Goal: Task Accomplishment & Management: Use online tool/utility

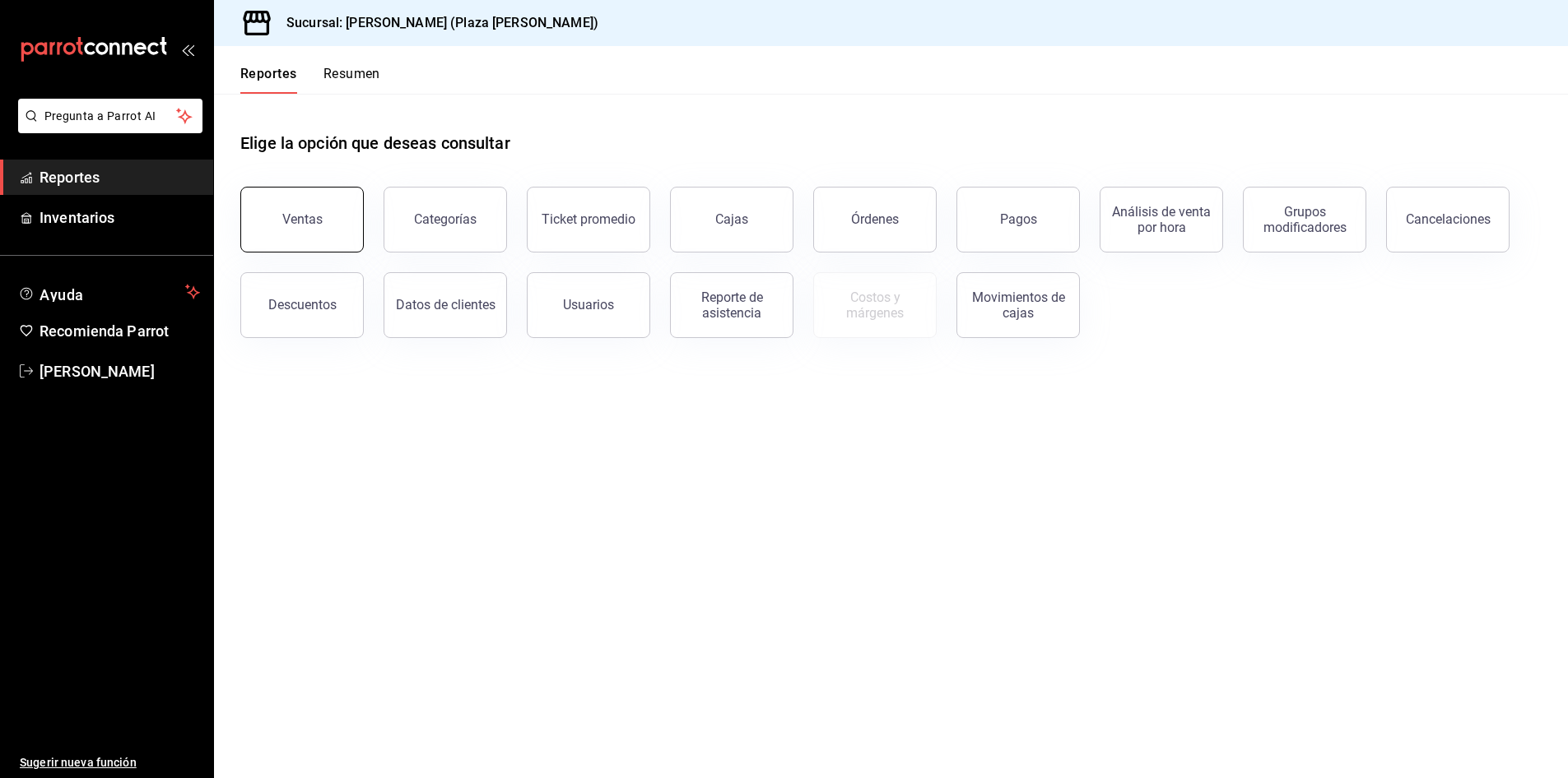
click at [271, 210] on button "Ventas" at bounding box center [302, 219] width 123 height 66
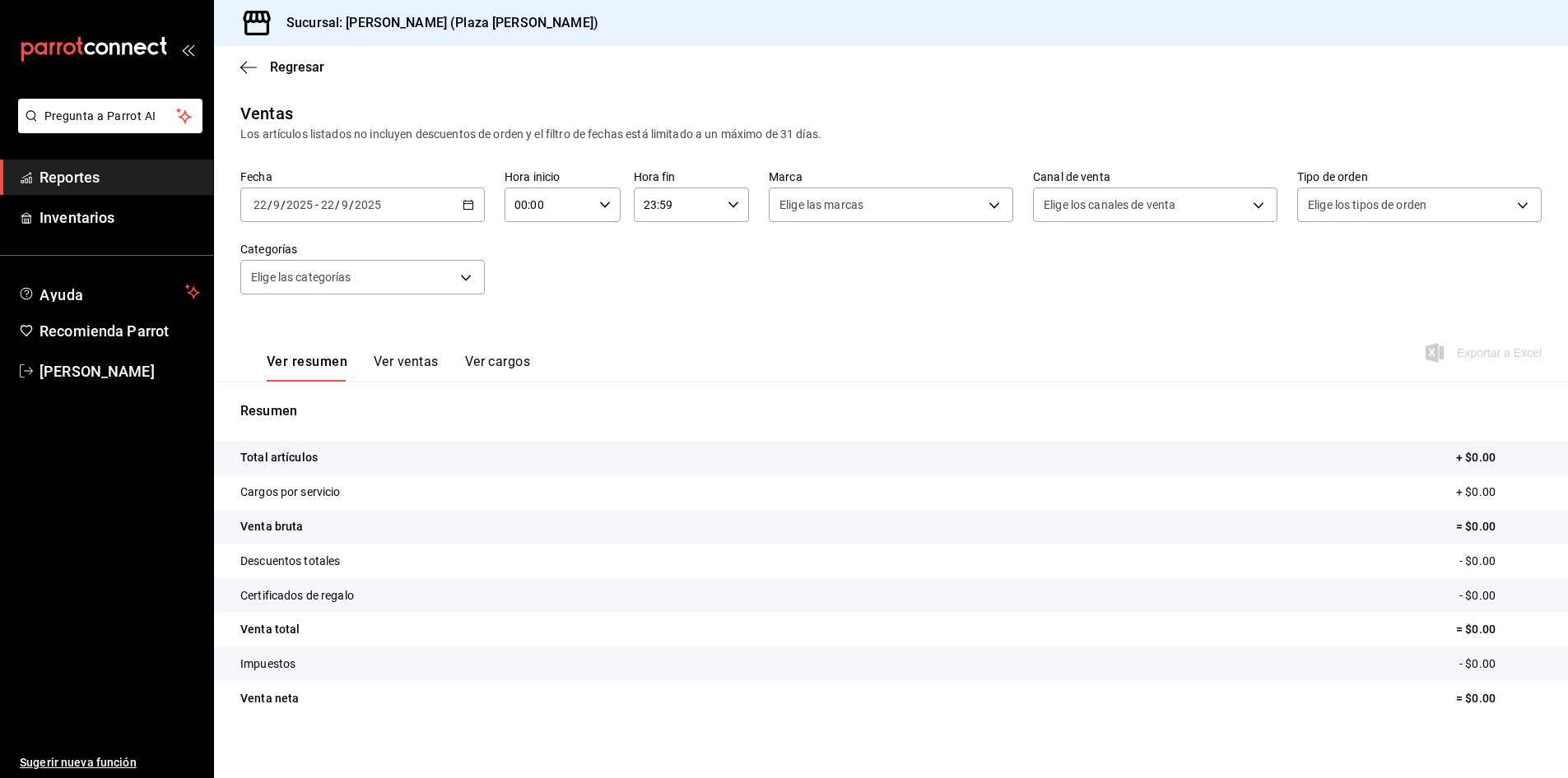
click at [460, 203] on div "[DATE] [DATE] - [DATE] [DATE]" at bounding box center [362, 204] width 245 height 35
click at [329, 401] on span "Rango de fechas" at bounding box center [318, 402] width 128 height 17
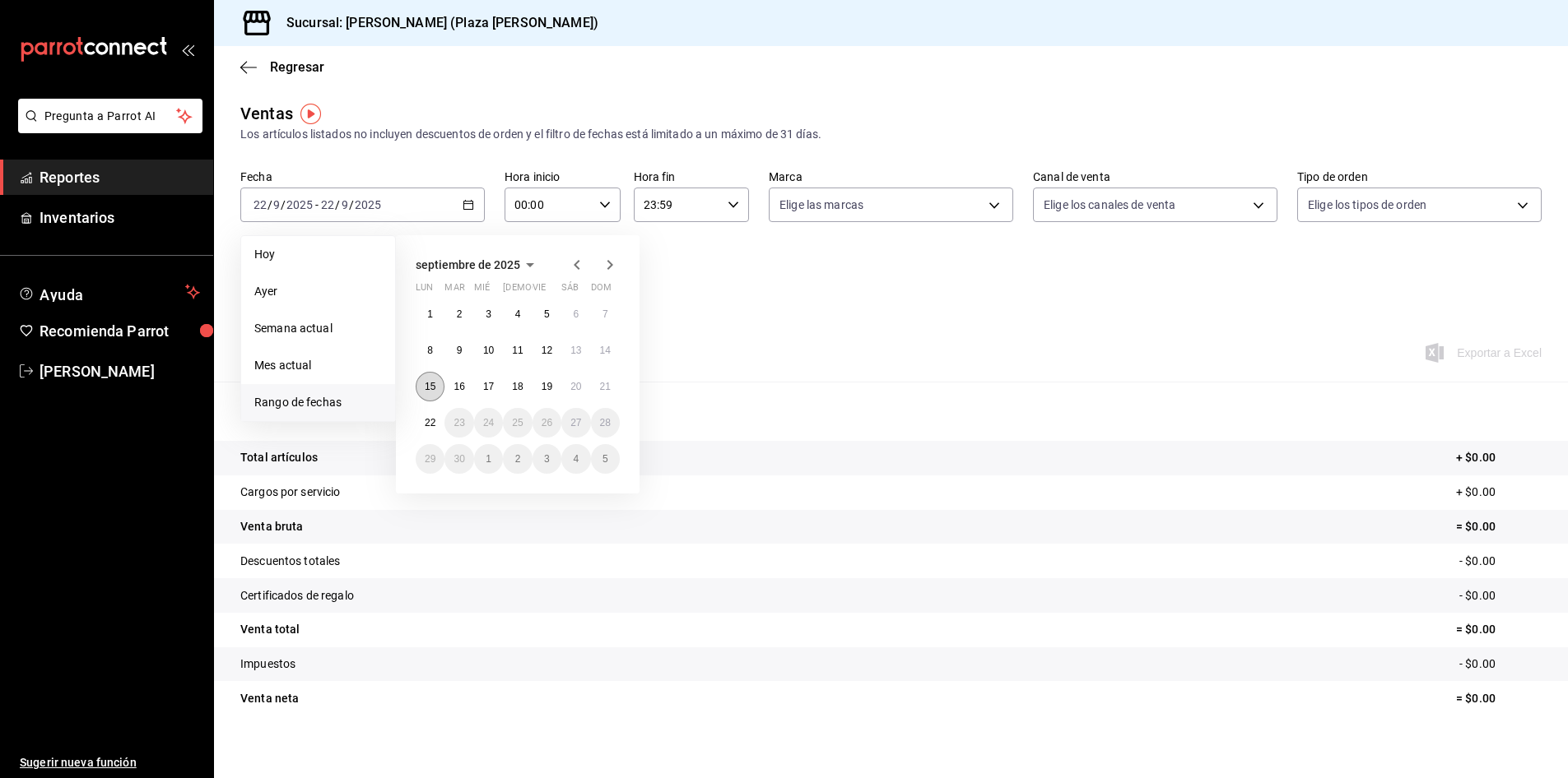
click at [430, 385] on abbr "15" at bounding box center [430, 386] width 11 height 12
click at [606, 379] on button "21" at bounding box center [605, 386] width 29 height 29
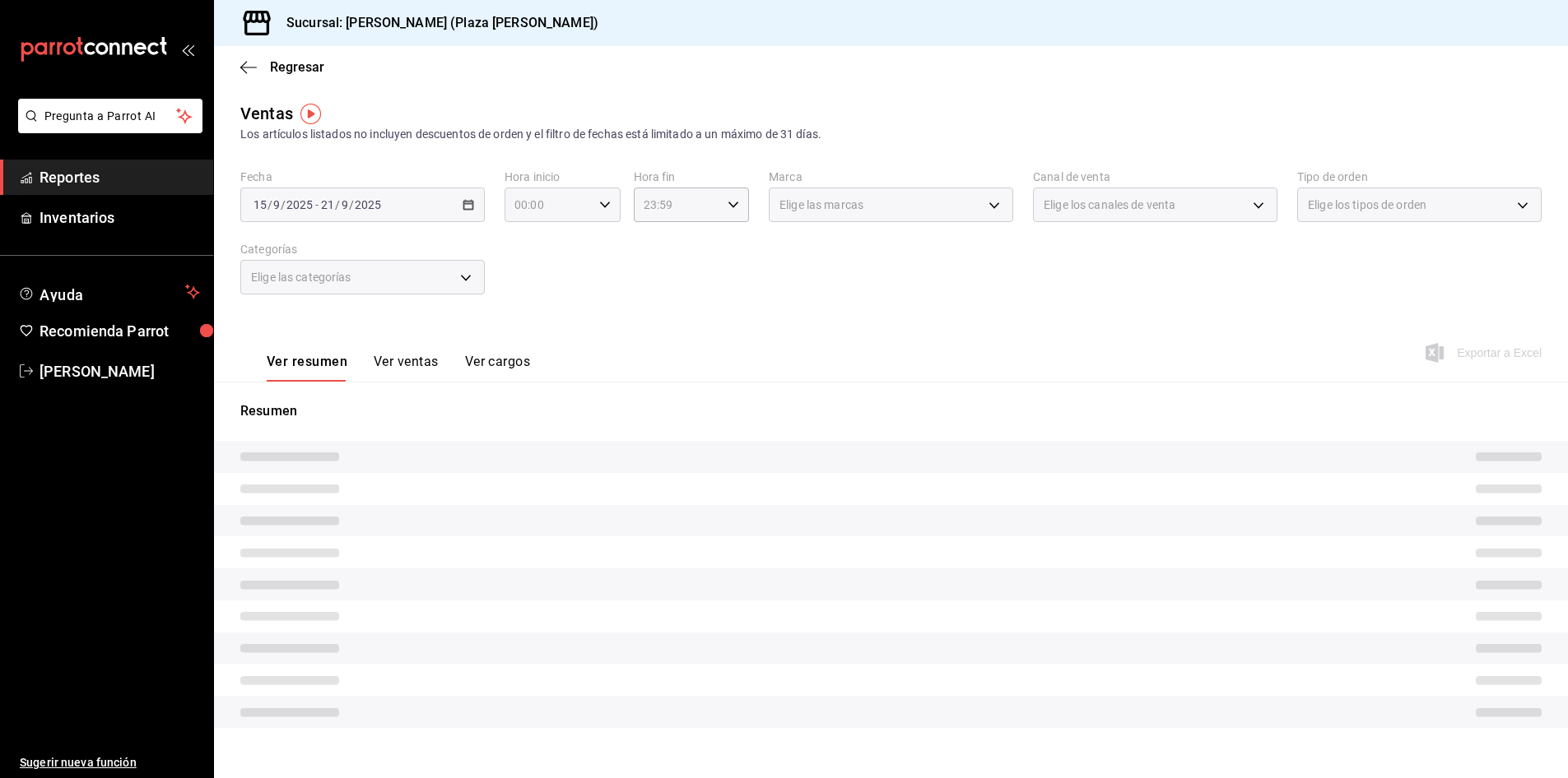
click at [606, 211] on div "00:00 Hora inicio" at bounding box center [562, 204] width 116 height 35
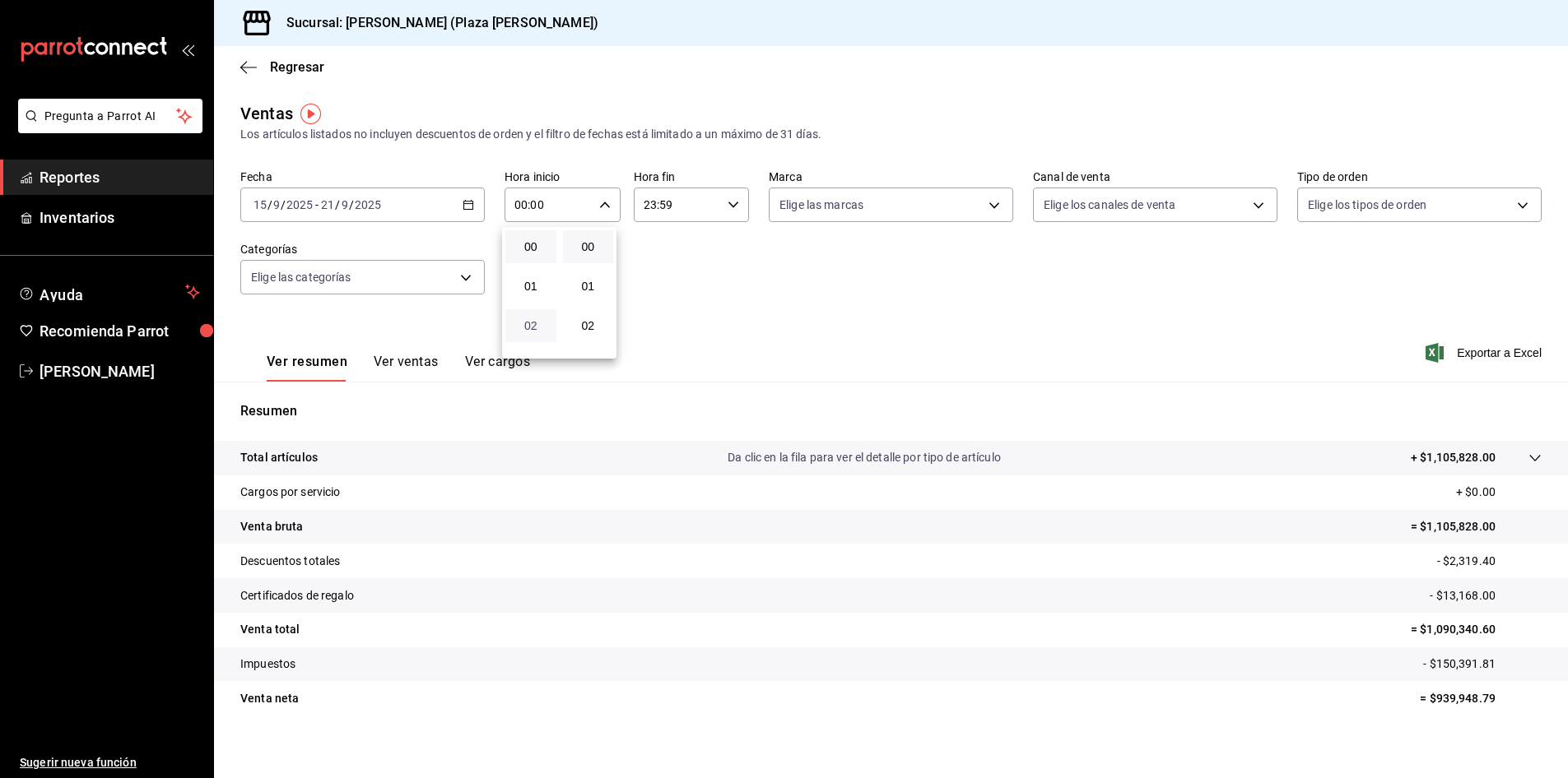
click at [532, 326] on span "02" at bounding box center [530, 326] width 31 height 13
type input "02:00"
click at [814, 308] on div at bounding box center [784, 389] width 1568 height 778
click at [1475, 352] on span "Exportar a Excel" at bounding box center [1485, 353] width 112 height 20
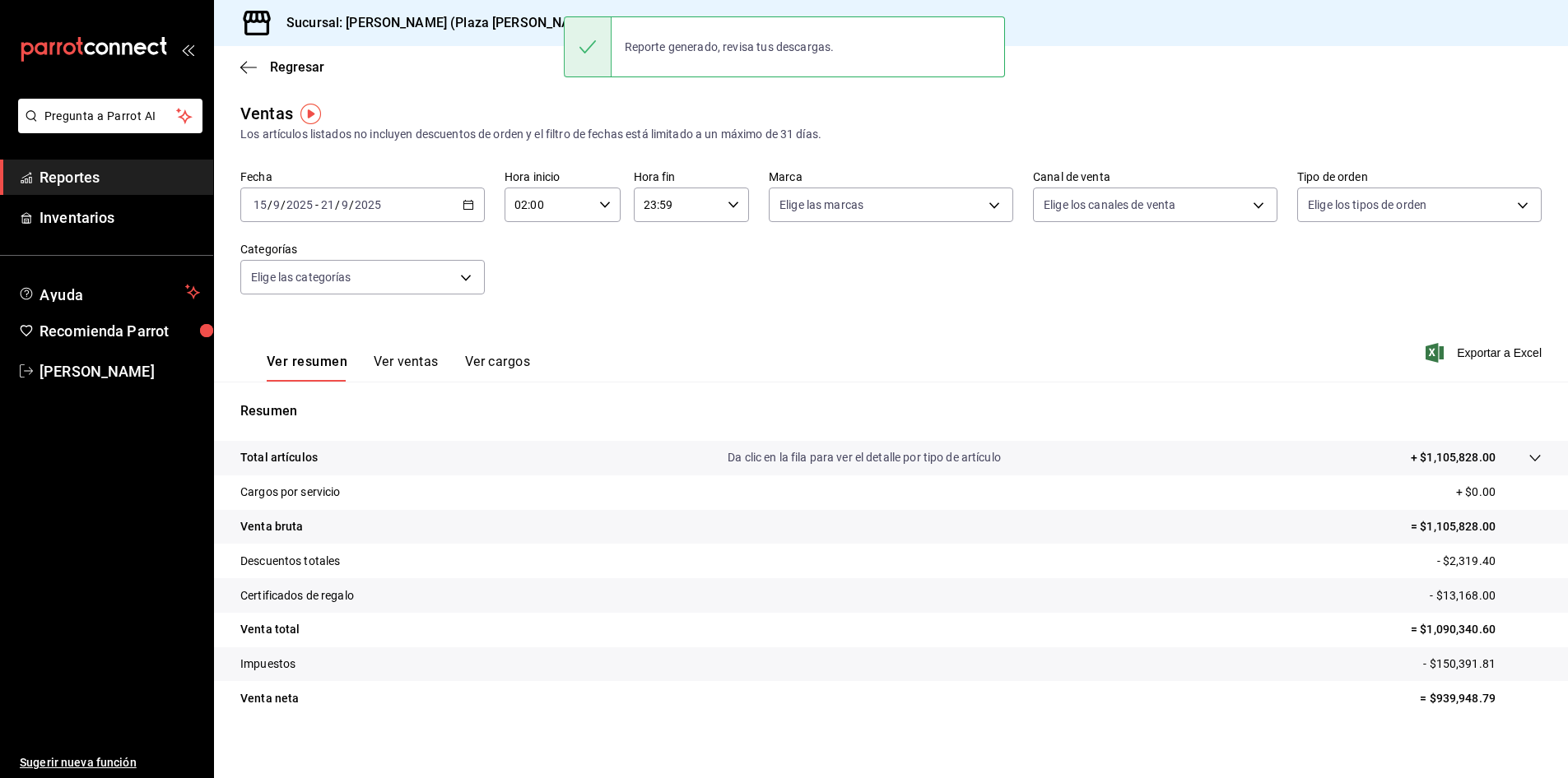
click at [469, 206] on icon "button" at bounding box center [468, 204] width 12 height 12
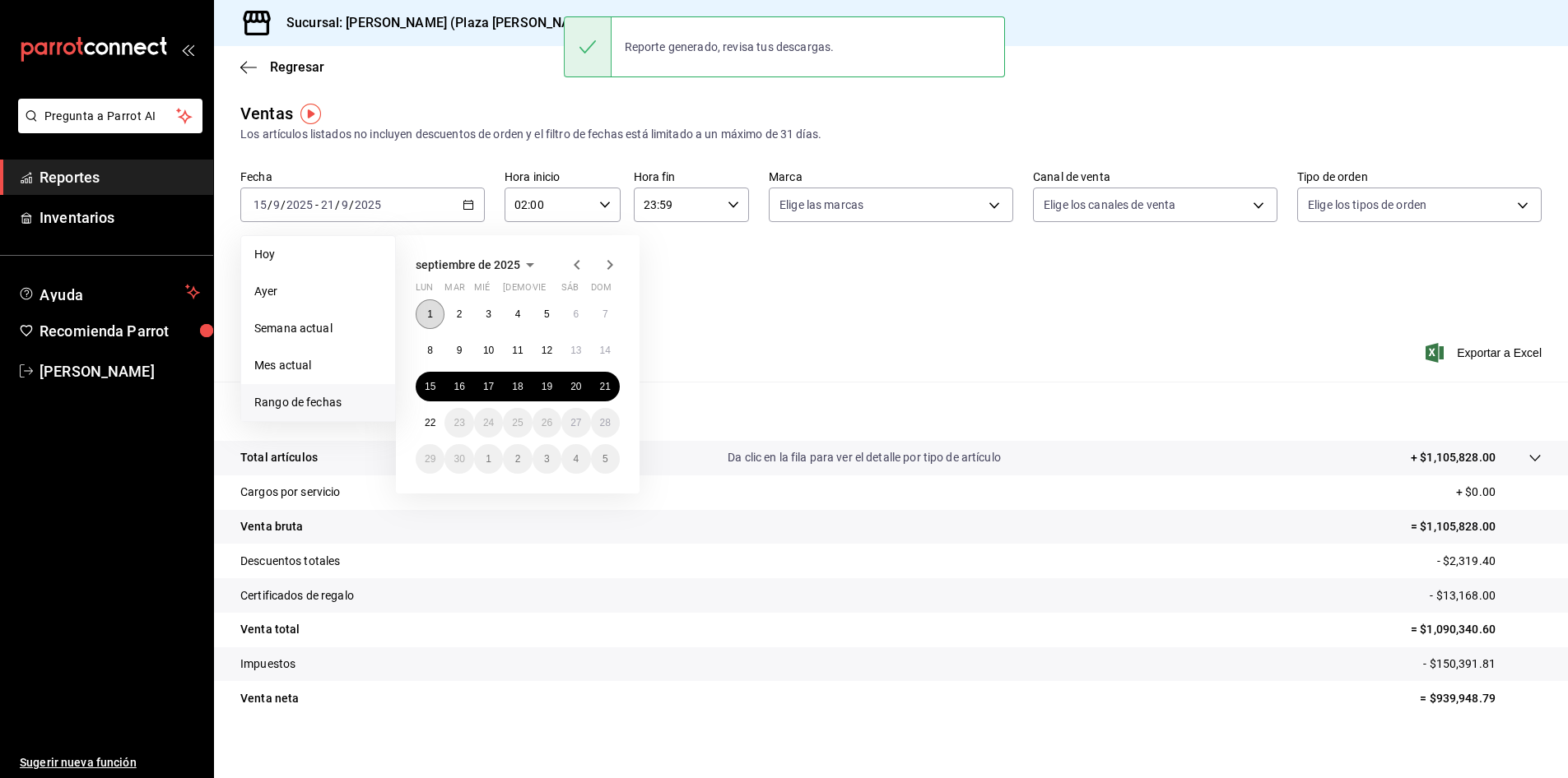
click at [429, 301] on button "1" at bounding box center [430, 314] width 29 height 29
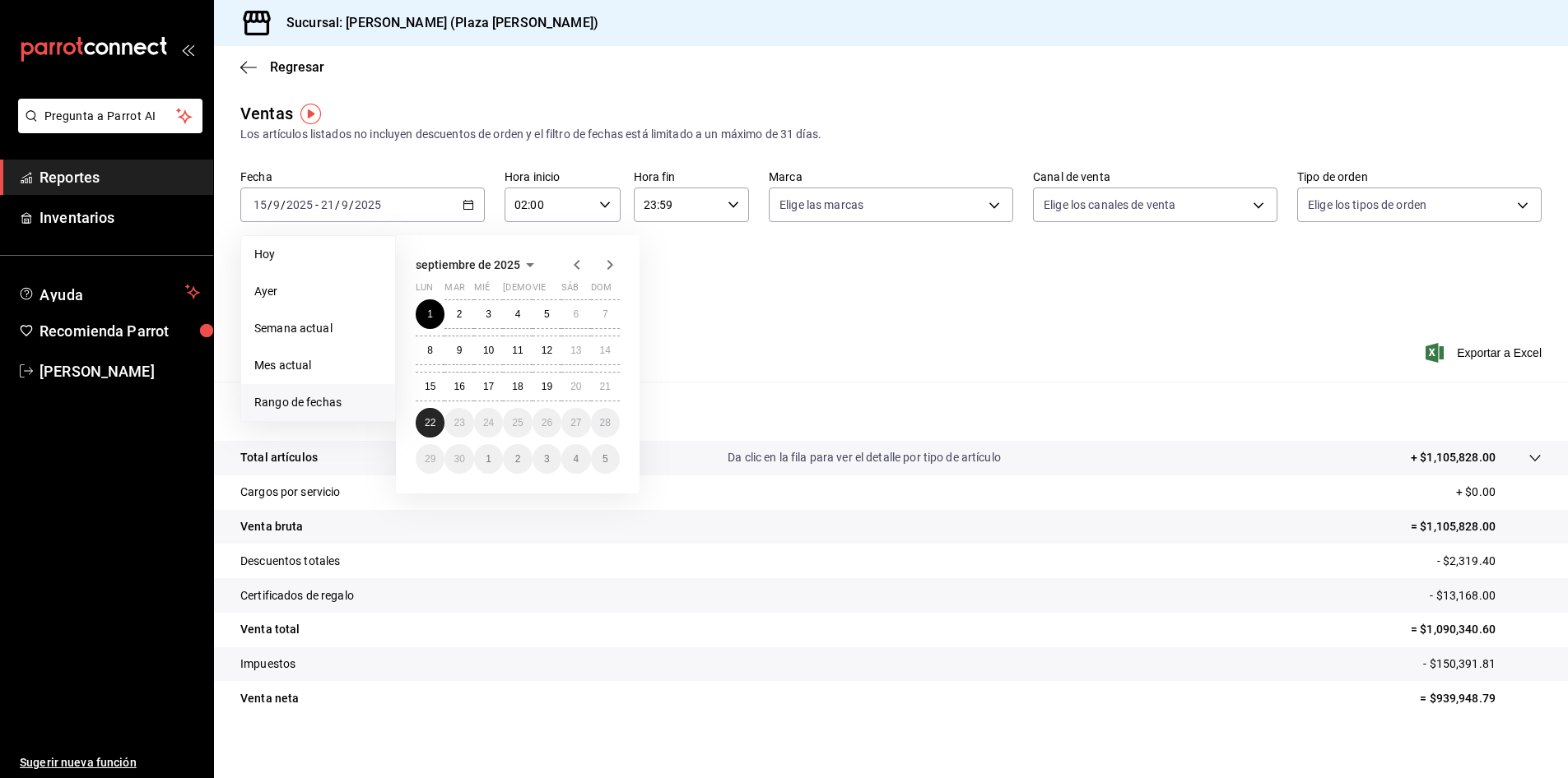
click at [434, 418] on abbr "22" at bounding box center [430, 423] width 11 height 12
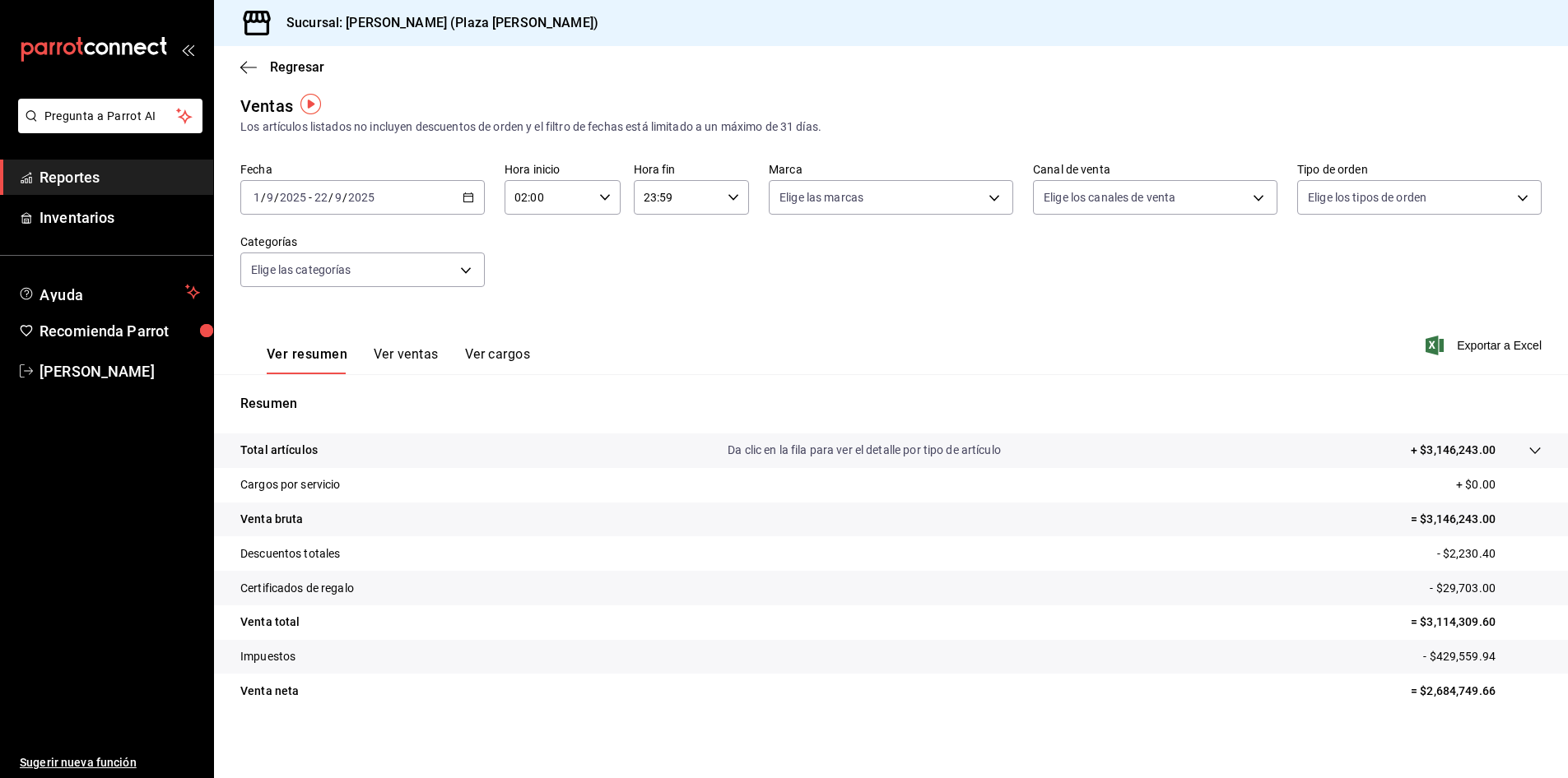
scroll to position [10, 0]
click at [1479, 343] on span "Exportar a Excel" at bounding box center [1485, 343] width 112 height 20
click at [1480, 345] on span "Exportar a Excel" at bounding box center [1485, 343] width 112 height 20
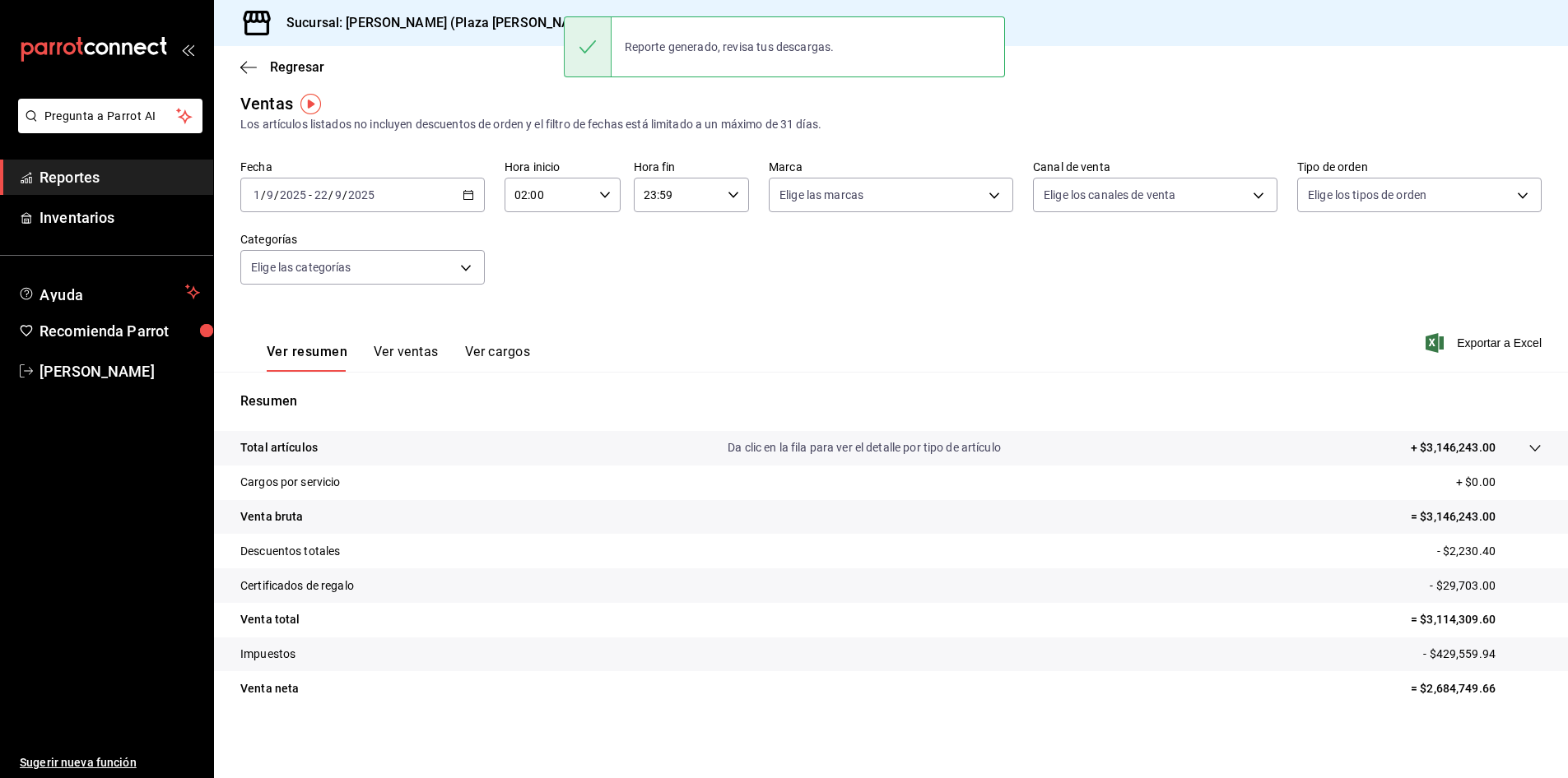
click at [465, 193] on icon "button" at bounding box center [468, 194] width 12 height 12
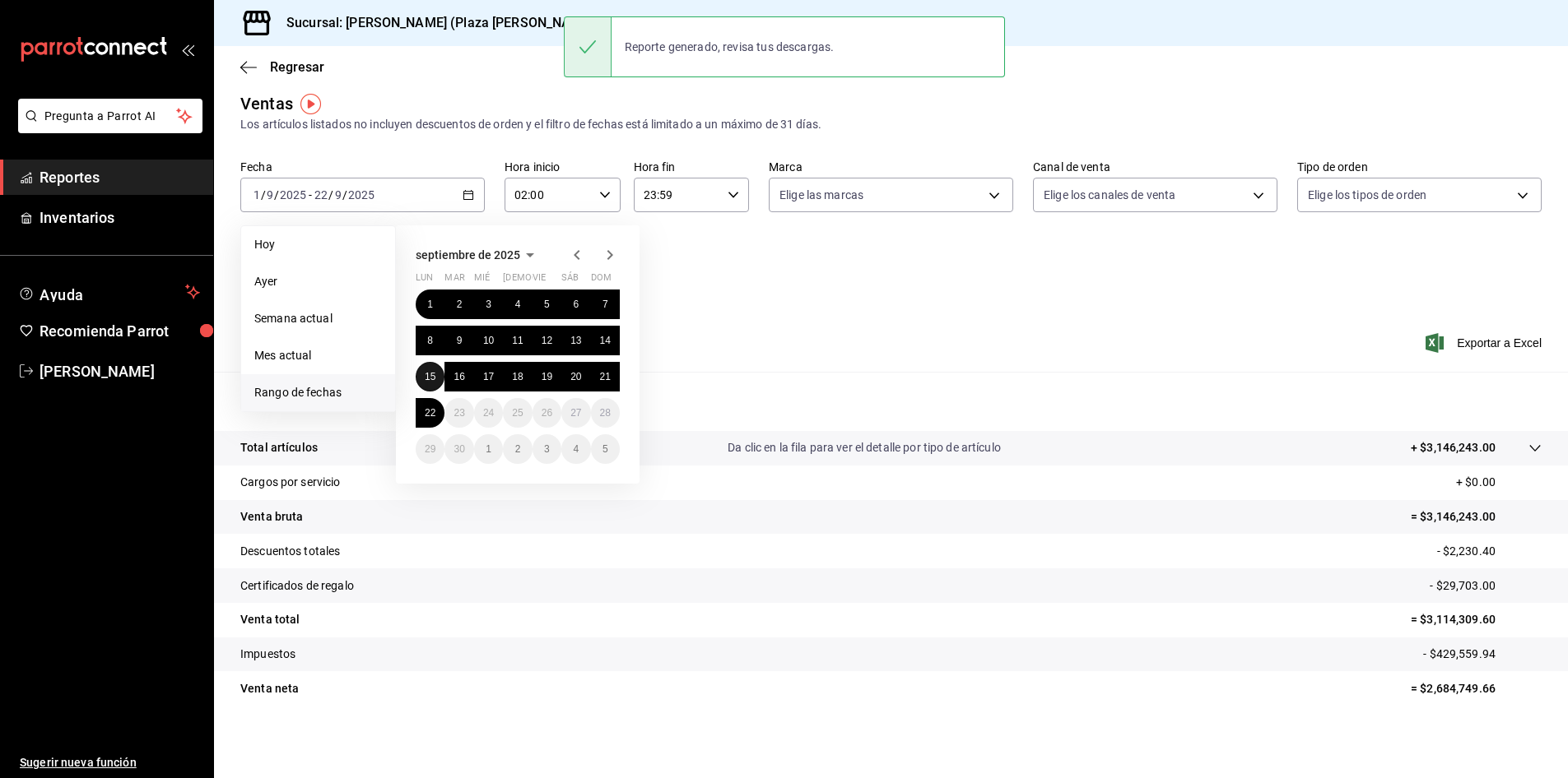
click at [428, 370] on button "15" at bounding box center [430, 377] width 29 height 29
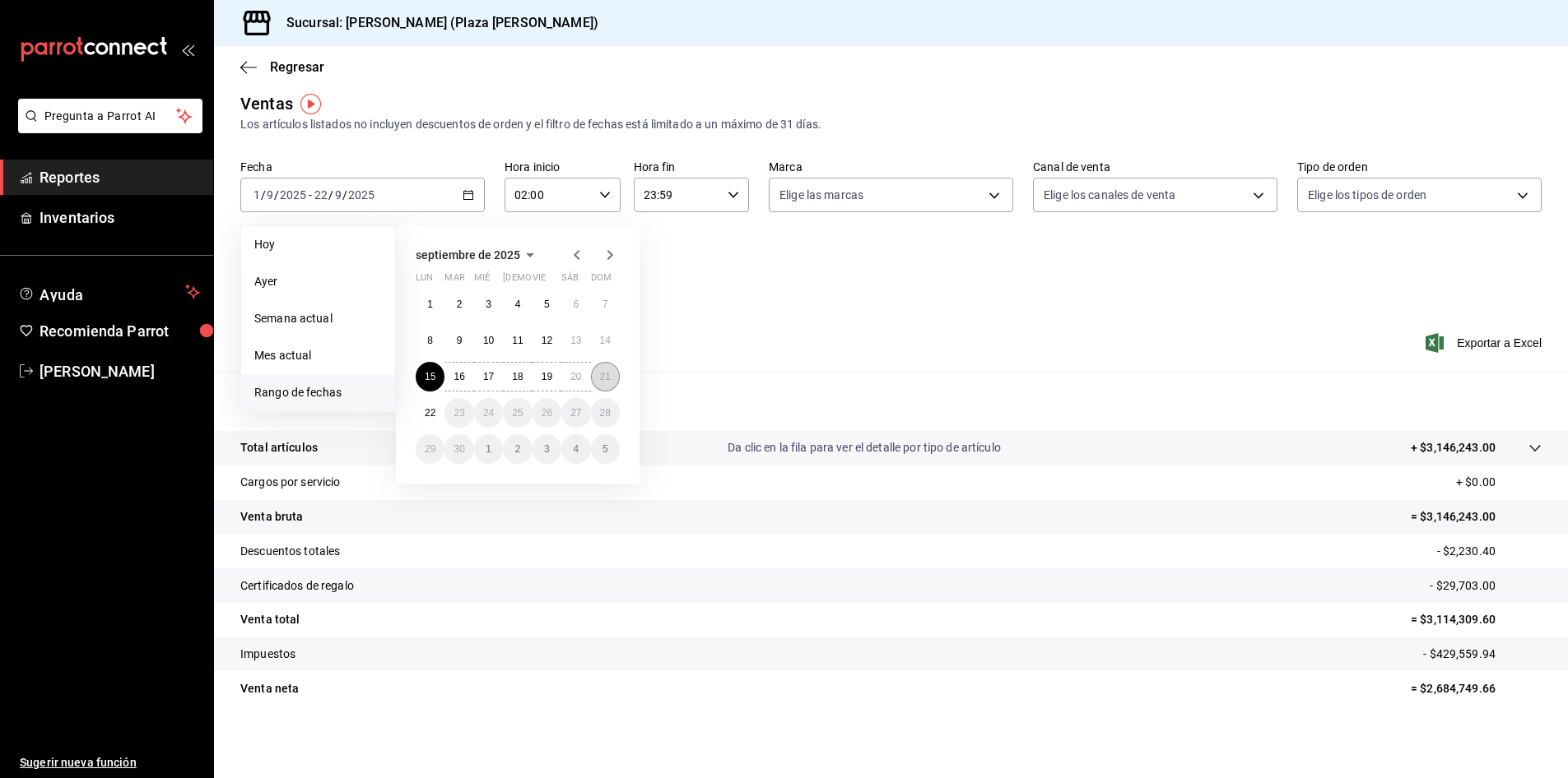
click at [607, 376] on abbr "21" at bounding box center [605, 377] width 11 height 12
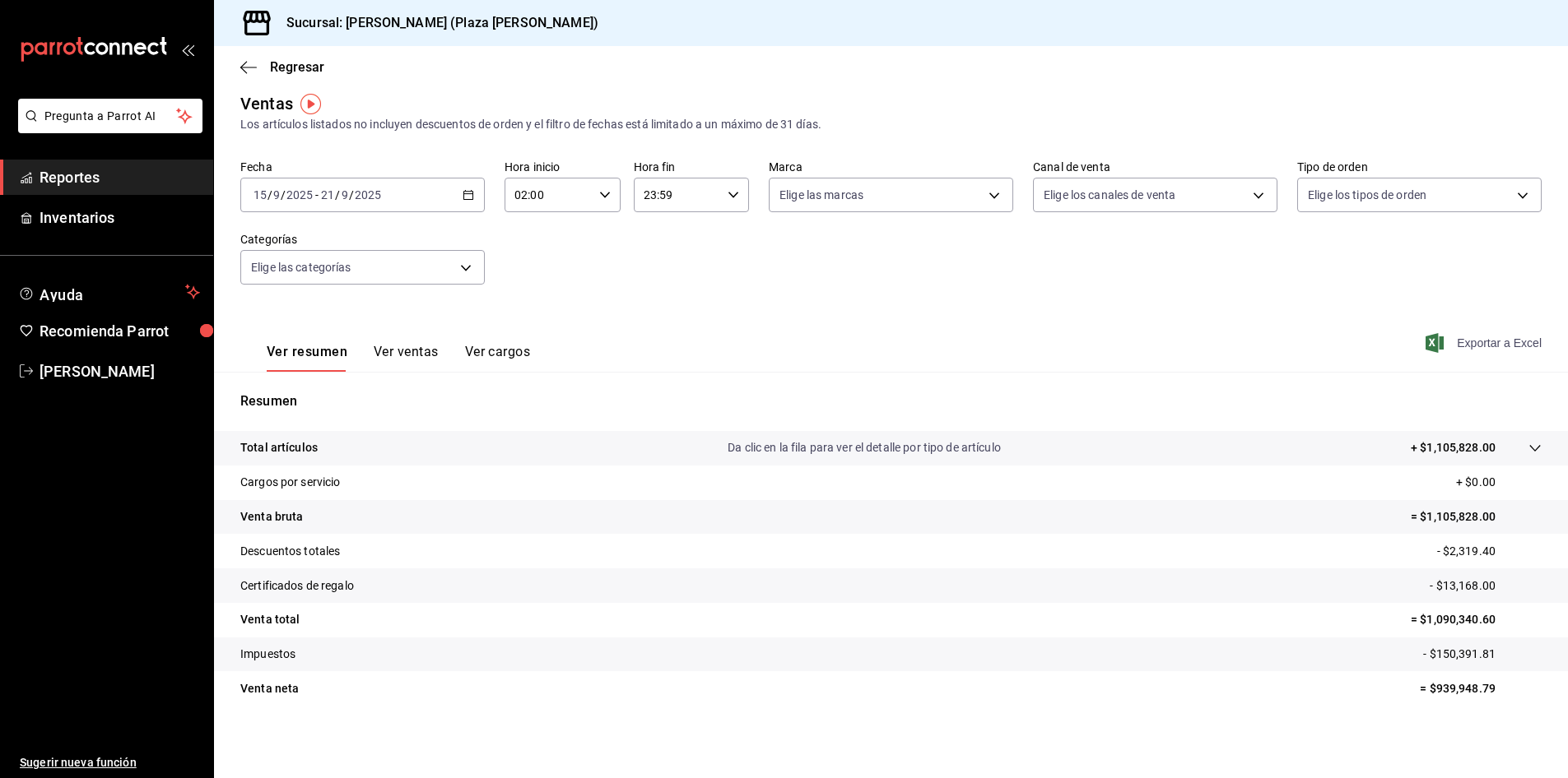
click at [1481, 349] on span "Exportar a Excel" at bounding box center [1485, 343] width 112 height 20
click at [1448, 340] on span "Exportar a Excel" at bounding box center [1485, 343] width 112 height 20
